Goal: Find contact information: Find contact information

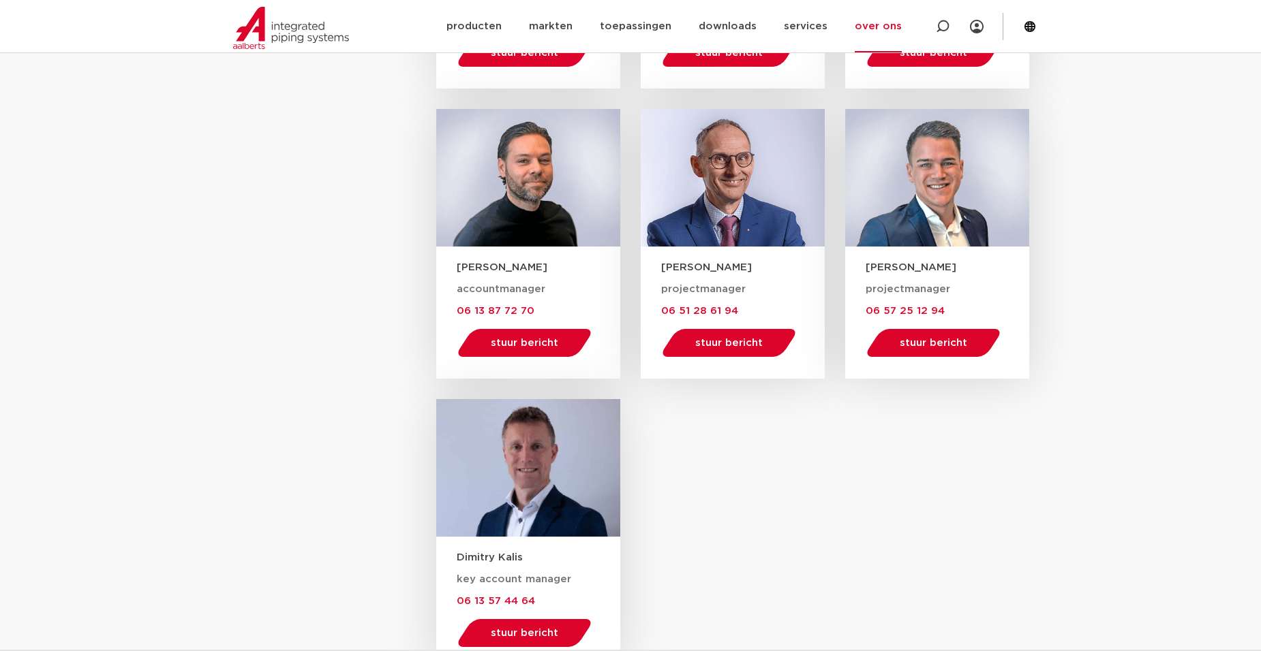
scroll to position [2220, 0]
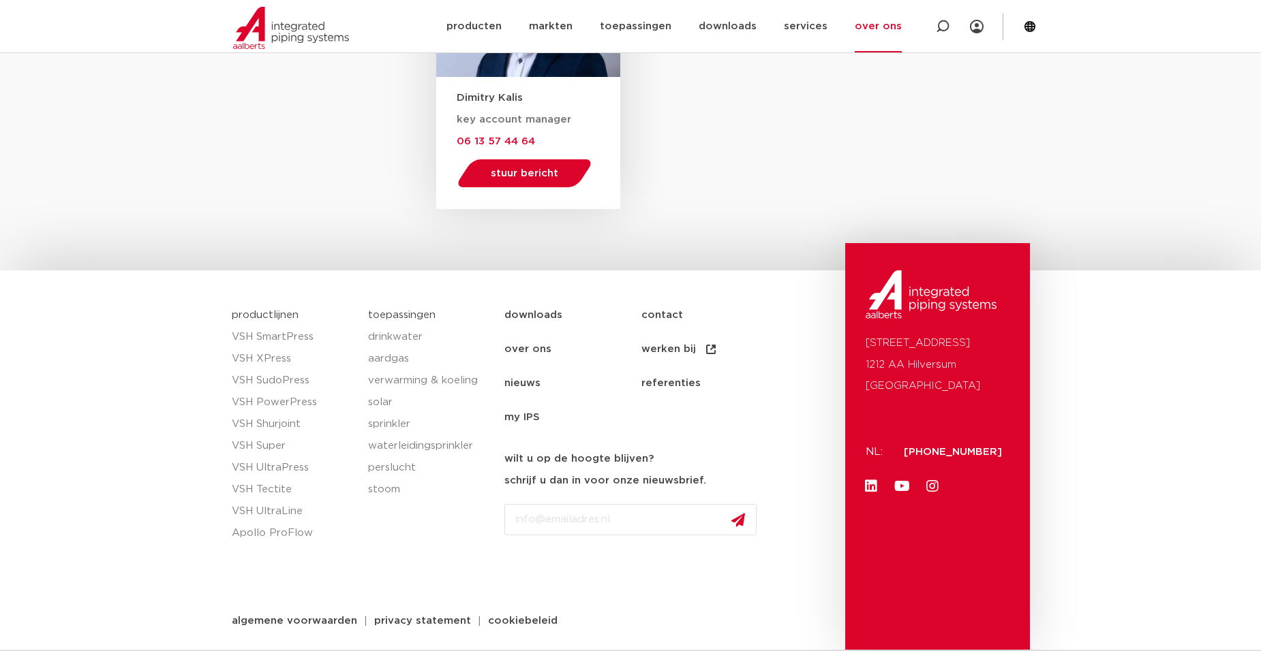
click at [675, 318] on link "contact" at bounding box center [709, 315] width 137 height 34
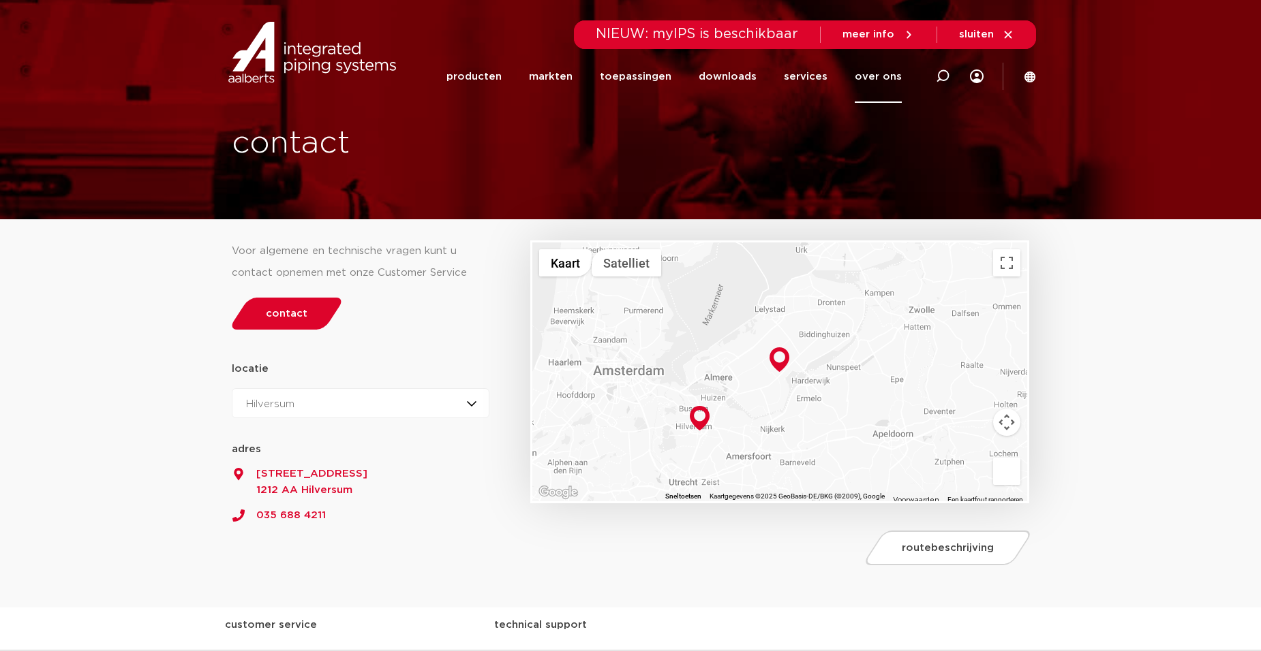
click at [312, 409] on div "Hilversum Hilversum Zeewolde" at bounding box center [361, 403] width 258 height 30
click at [399, 353] on div "Voor algemene en technische vragen kunt u contact opnemen met onze Customer Ser…" at bounding box center [374, 389] width 298 height 367
click at [301, 318] on span "contact" at bounding box center [287, 314] width 42 height 10
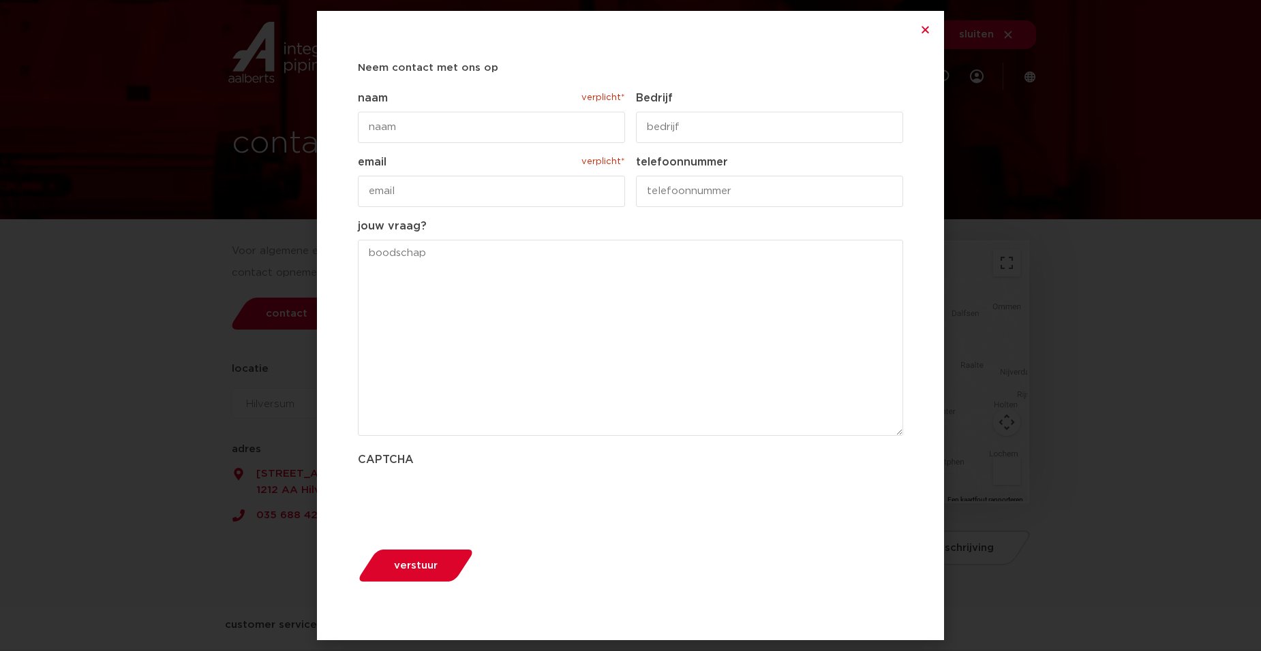
click at [923, 29] on icon "Close" at bounding box center [925, 30] width 10 height 10
